Goal: Information Seeking & Learning: Learn about a topic

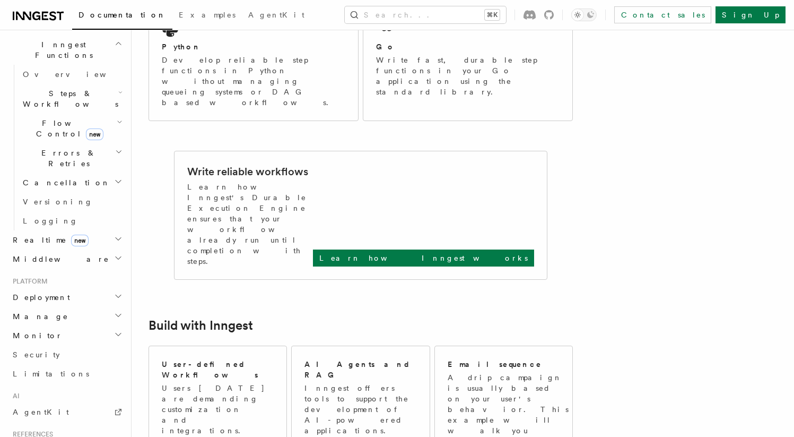
scroll to position [173, 0]
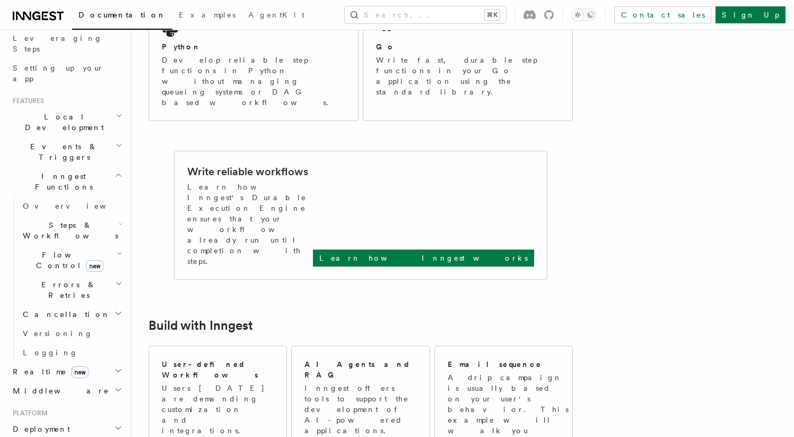
click at [69, 304] on h2 "Cancellation" at bounding box center [72, 313] width 106 height 19
click at [76, 275] on h2 "Errors & Retries" at bounding box center [72, 290] width 106 height 30
click at [36, 249] on span "Flow Control new" at bounding box center [68, 259] width 98 height 21
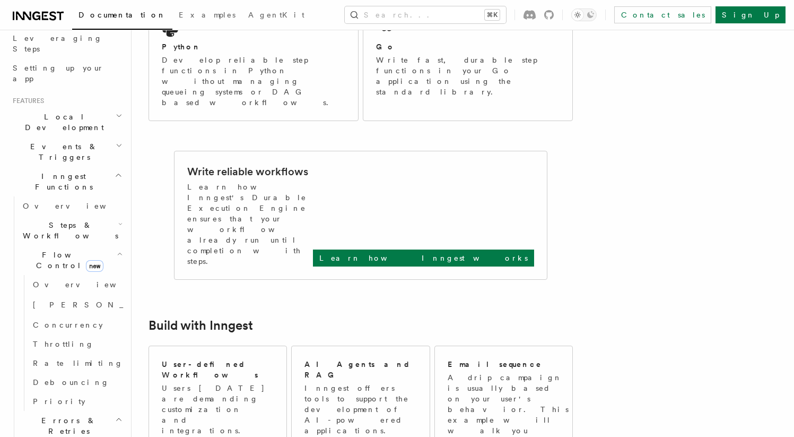
click at [43, 220] on span "Steps & Workflows" at bounding box center [69, 230] width 100 height 21
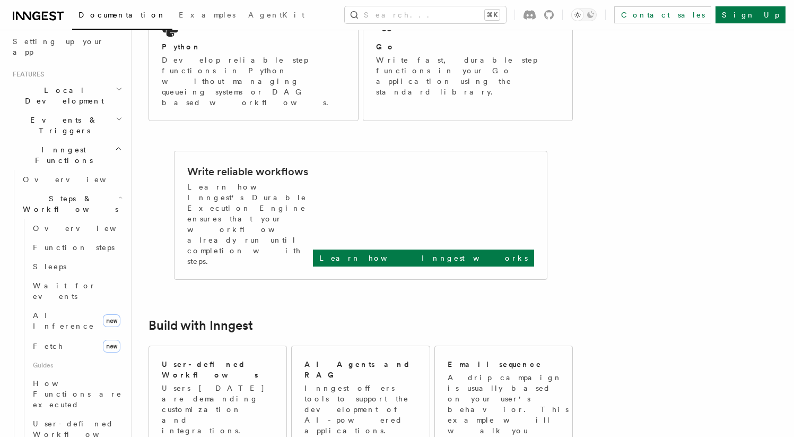
scroll to position [163, 0]
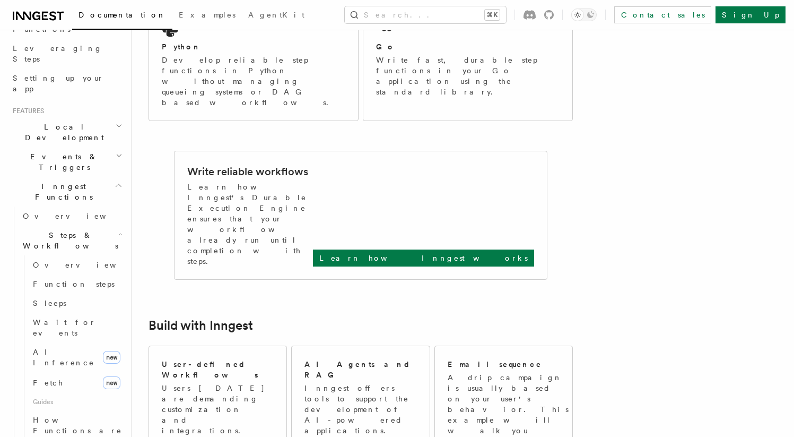
click at [69, 151] on span "Events & Triggers" at bounding box center [61, 161] width 107 height 21
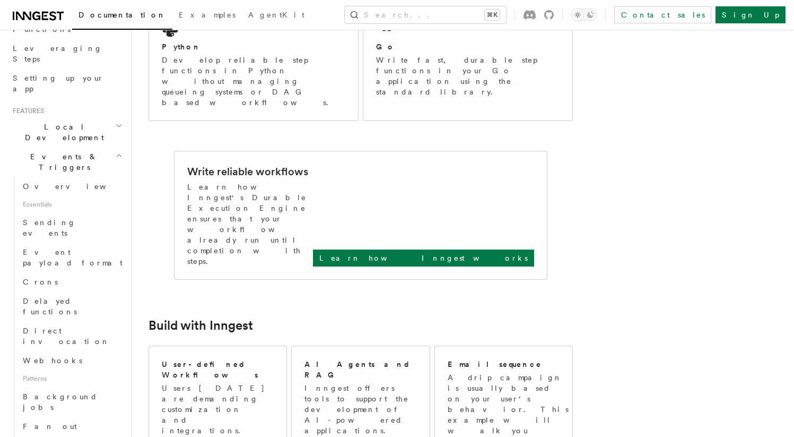
click at [69, 121] on span "Local Development" at bounding box center [61, 131] width 107 height 21
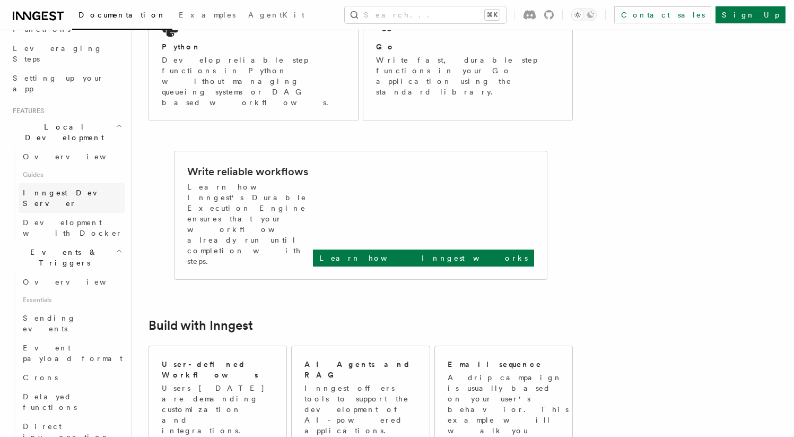
click at [83, 188] on span "Inngest Dev Server" at bounding box center [68, 197] width 91 height 19
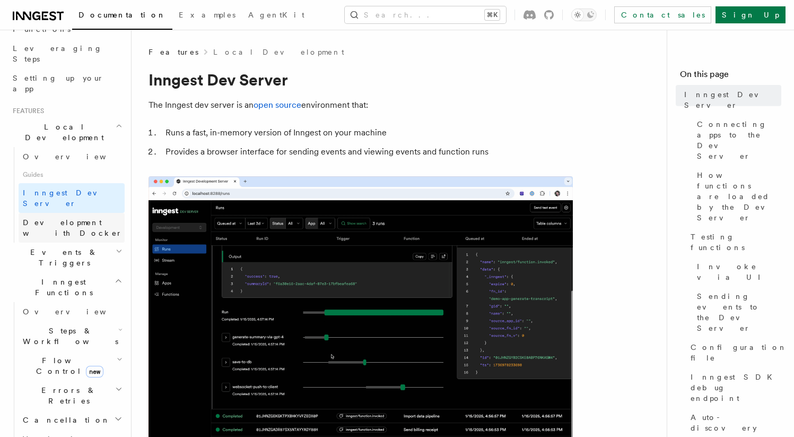
click at [84, 218] on span "Development with Docker" at bounding box center [73, 227] width 100 height 19
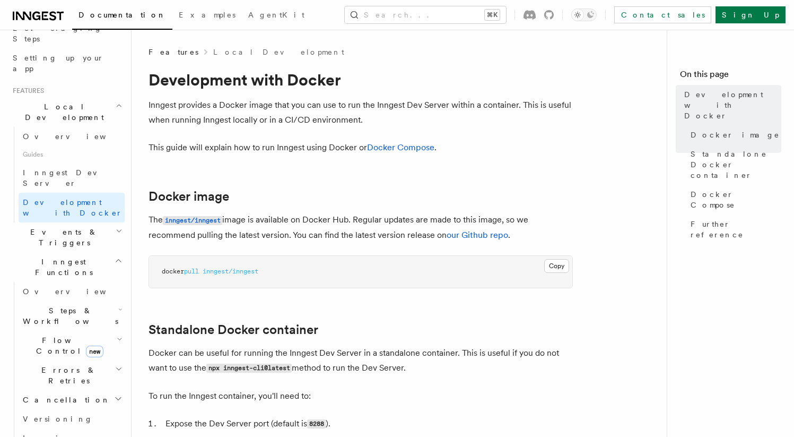
scroll to position [287, 0]
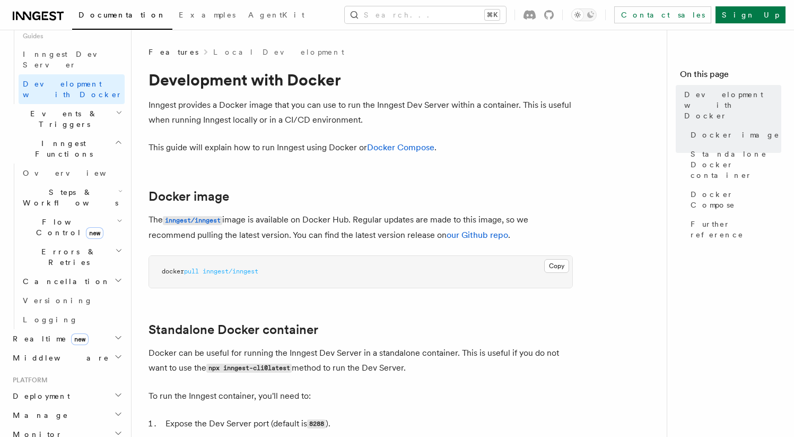
click at [82, 386] on h2 "Deployment" at bounding box center [66, 395] width 116 height 19
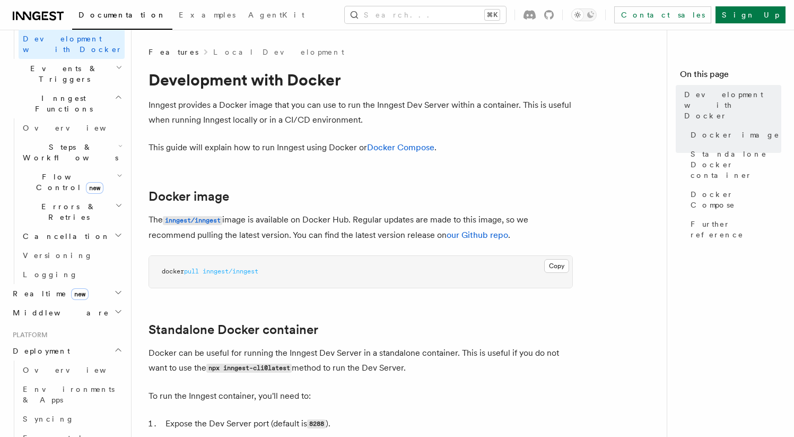
scroll to position [392, 0]
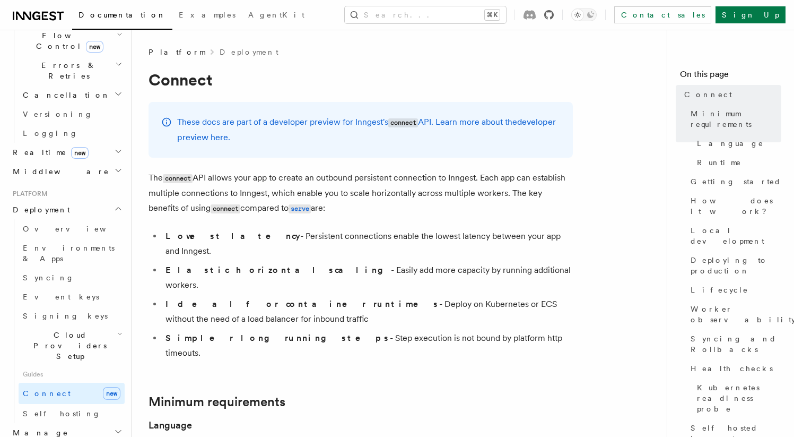
click at [554, 13] on icon at bounding box center [549, 15] width 10 height 10
